Goal: Task Accomplishment & Management: Manage account settings

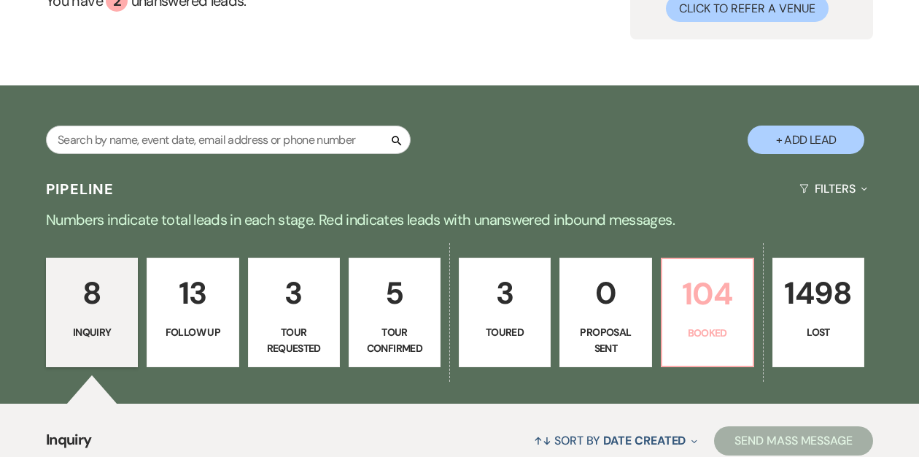
click at [715, 290] on p "104" at bounding box center [707, 293] width 73 height 49
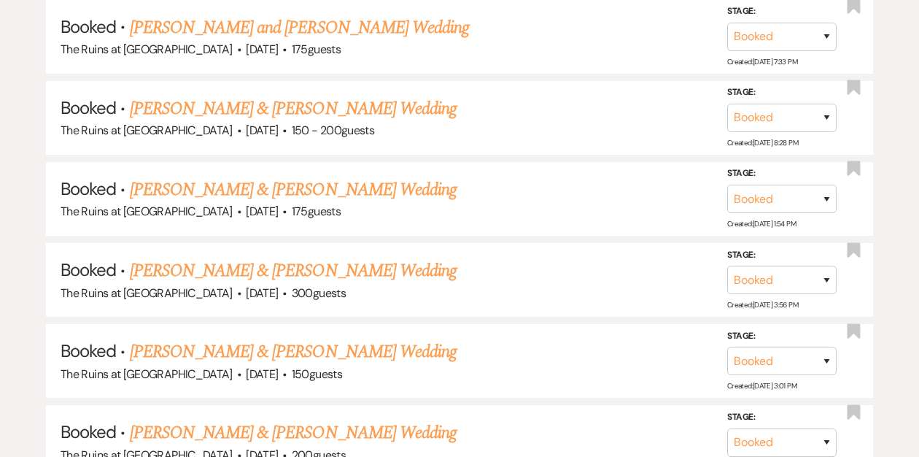
scroll to position [1186, 0]
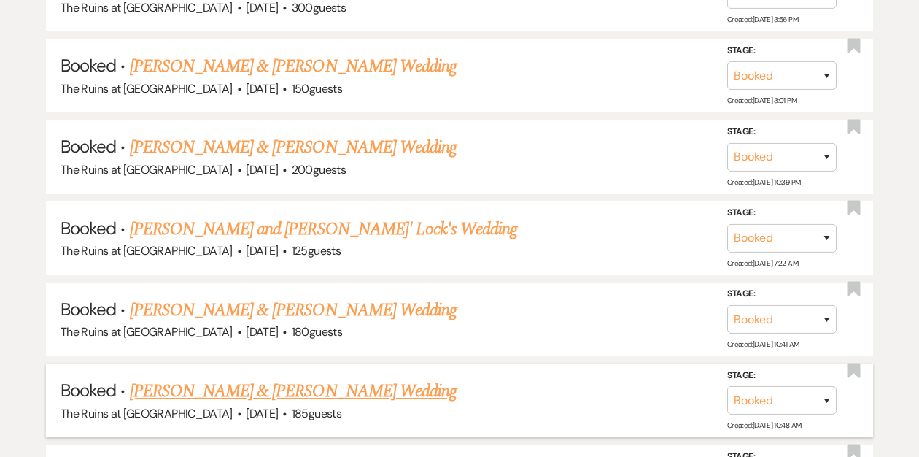
click at [245, 380] on link "[PERSON_NAME] & [PERSON_NAME] Wedding" at bounding box center [293, 391] width 327 height 26
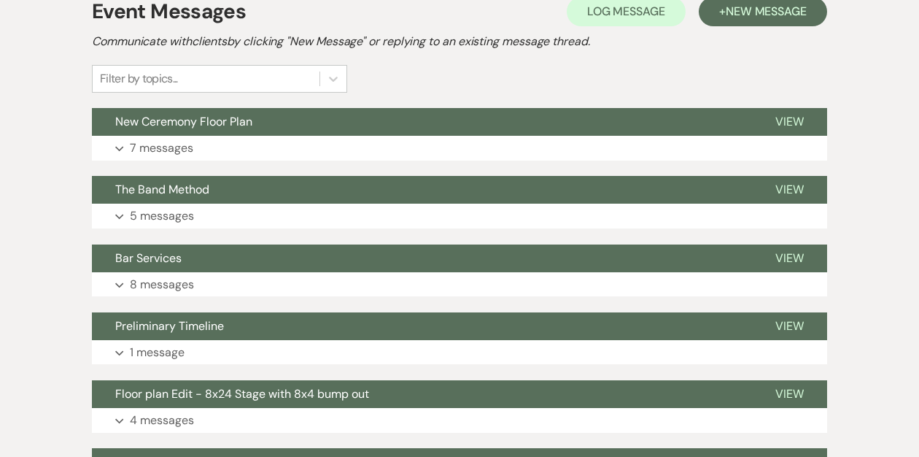
scroll to position [360, 0]
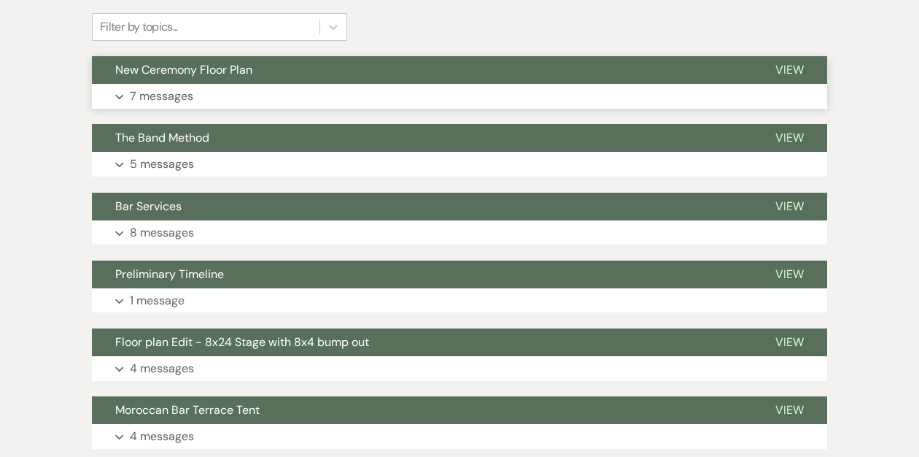
click at [282, 63] on button "New Ceremony Floor Plan" at bounding box center [422, 70] width 660 height 28
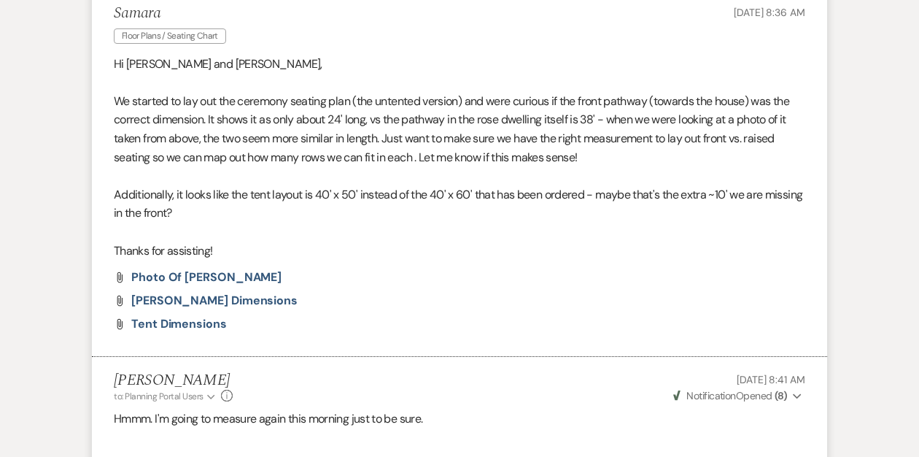
scroll to position [1261, 0]
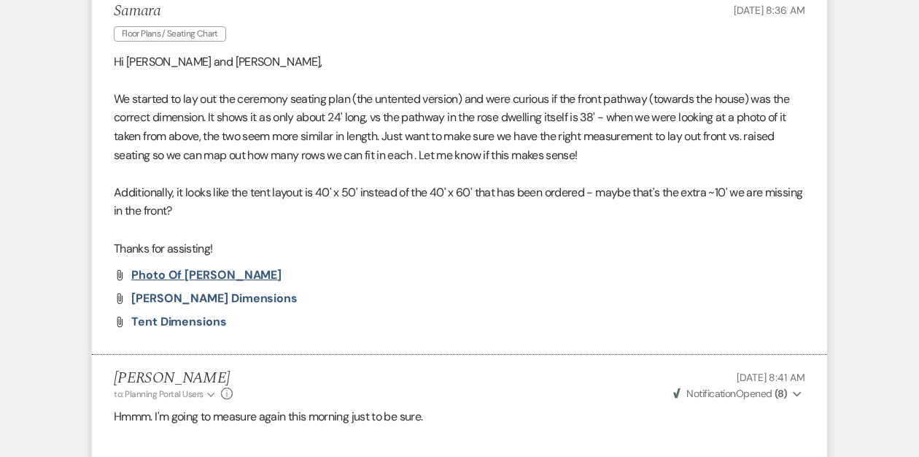
click at [201, 274] on span "Photo of [PERSON_NAME]" at bounding box center [206, 274] width 150 height 15
click at [190, 299] on span "[PERSON_NAME] Dimensions" at bounding box center [214, 297] width 166 height 15
click at [179, 320] on span "Tent Dimensions" at bounding box center [179, 321] width 96 height 15
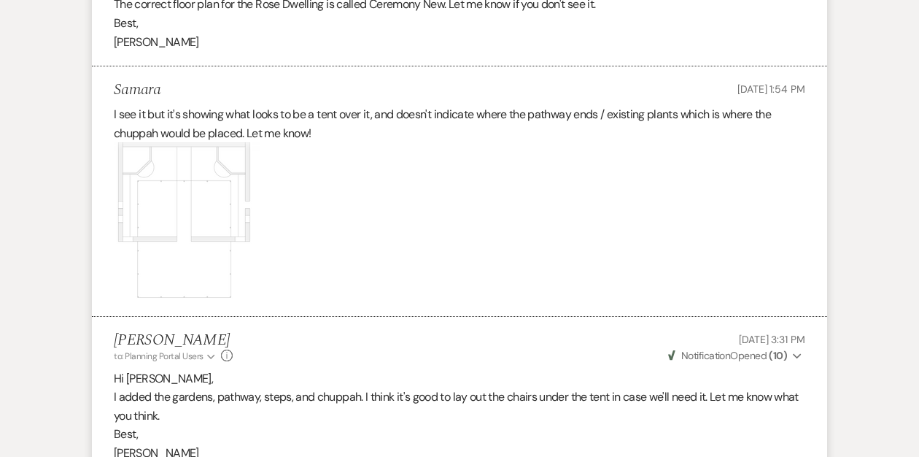
scroll to position [714, 0]
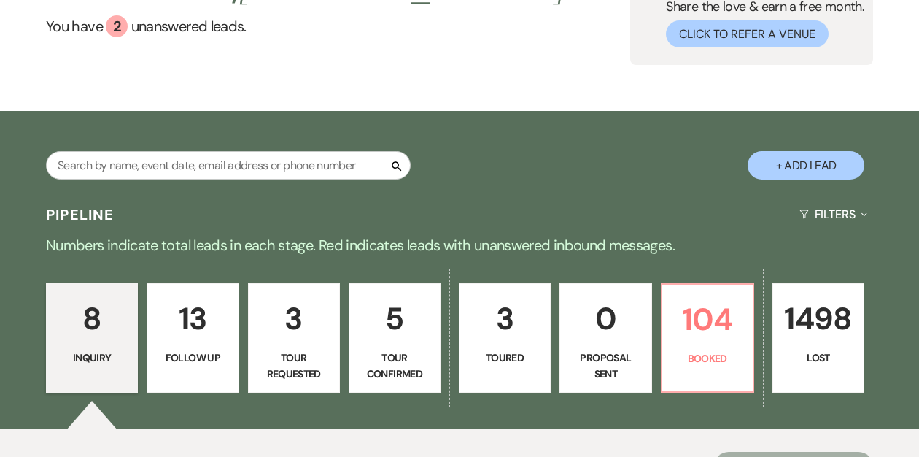
scroll to position [156, 0]
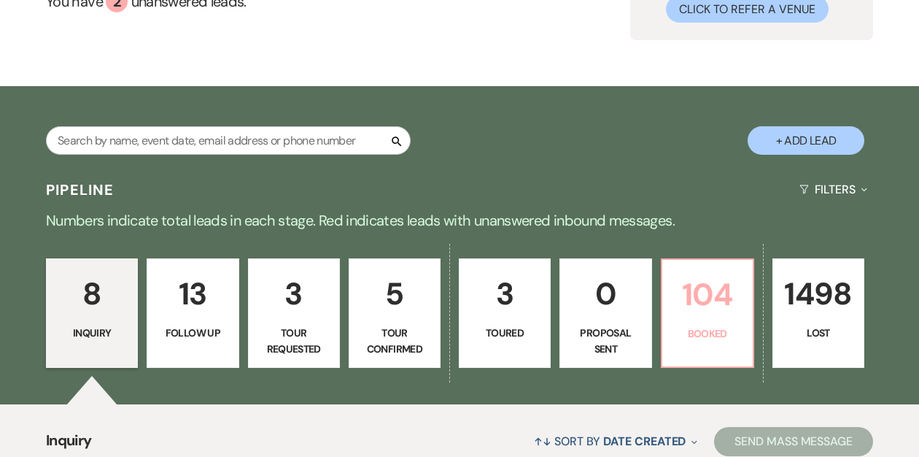
click at [686, 310] on p "104" at bounding box center [707, 294] width 73 height 49
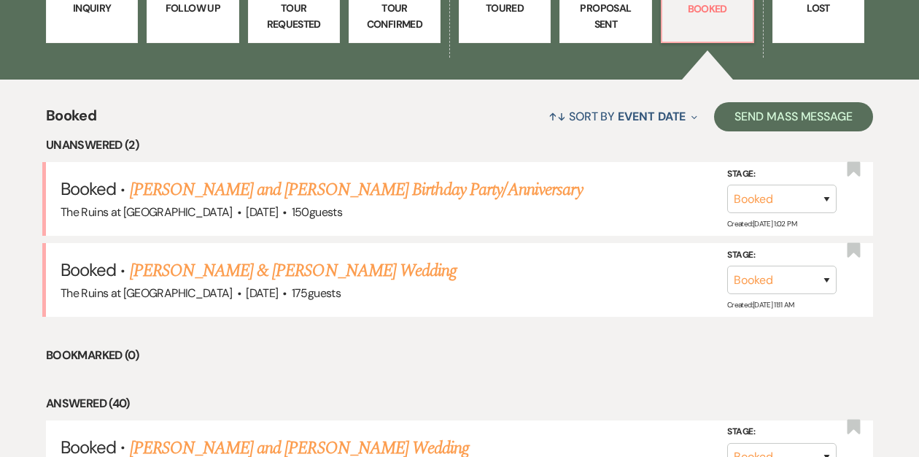
scroll to position [479, 0]
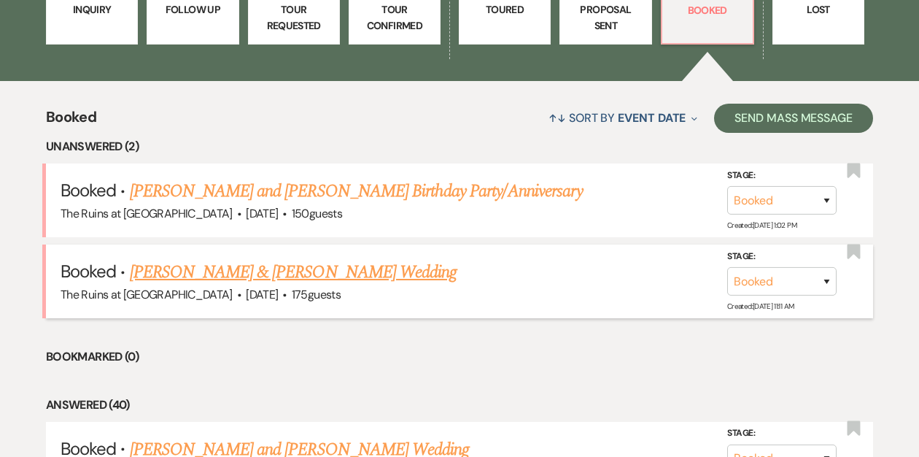
click at [307, 271] on link "[PERSON_NAME] & [PERSON_NAME] Wedding" at bounding box center [293, 272] width 327 height 26
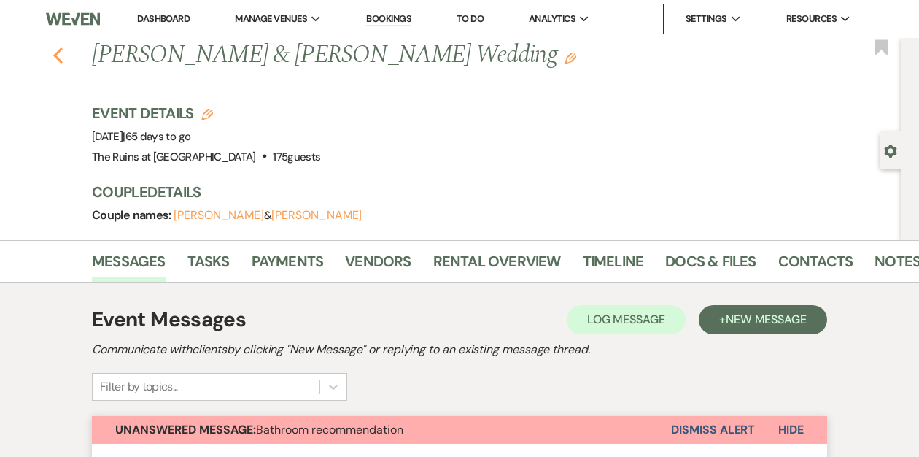
click at [56, 61] on icon "Previous" at bounding box center [58, 56] width 11 height 18
